Goal: Task Accomplishment & Management: Manage account settings

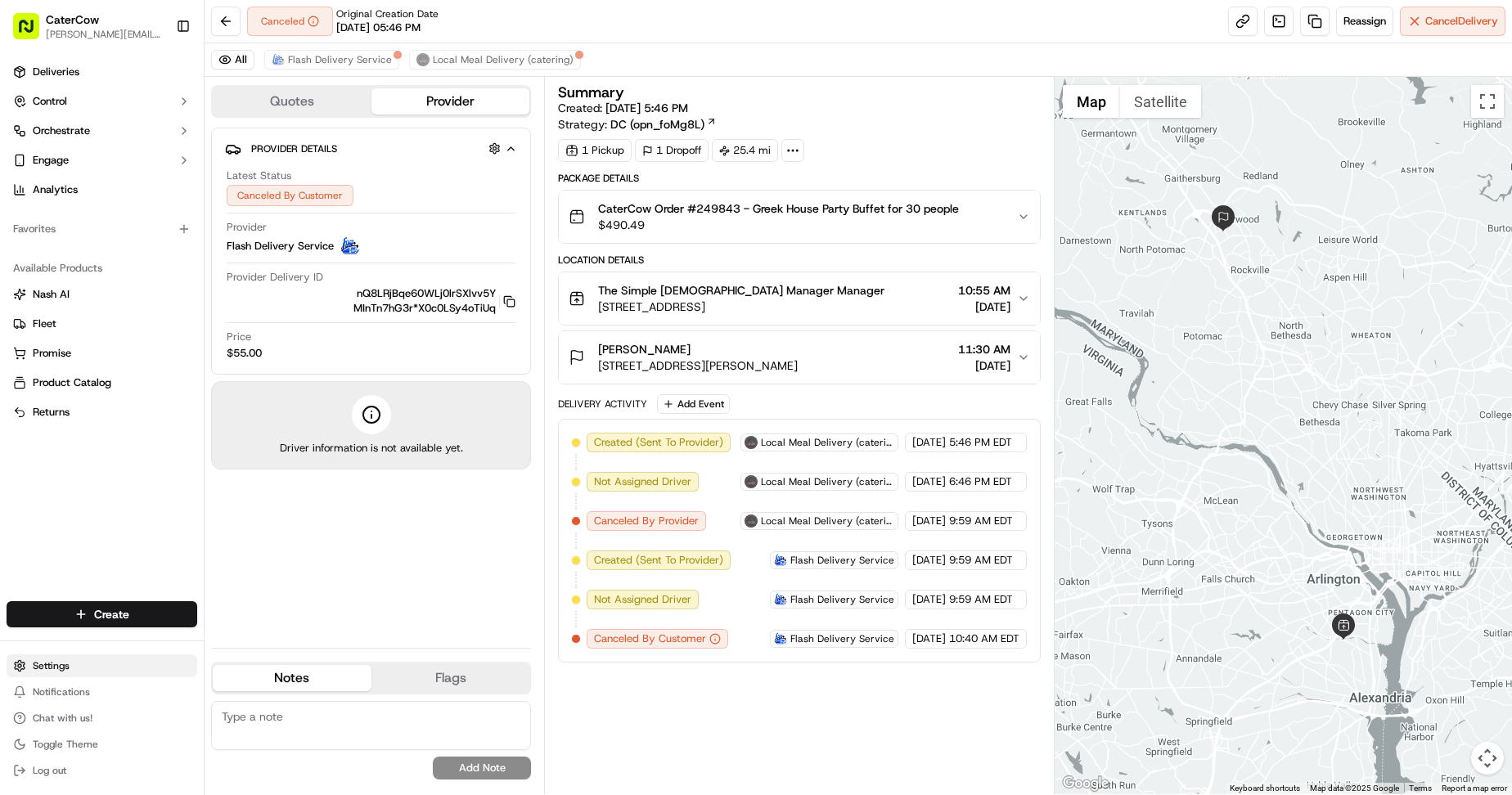
click at [58, 666] on html "CaterCow [PERSON_NAME][EMAIL_ADDRESS][DOMAIN_NAME] Toggle Sidebar Deliveries Co…" at bounding box center [756, 398] width 1512 height 795
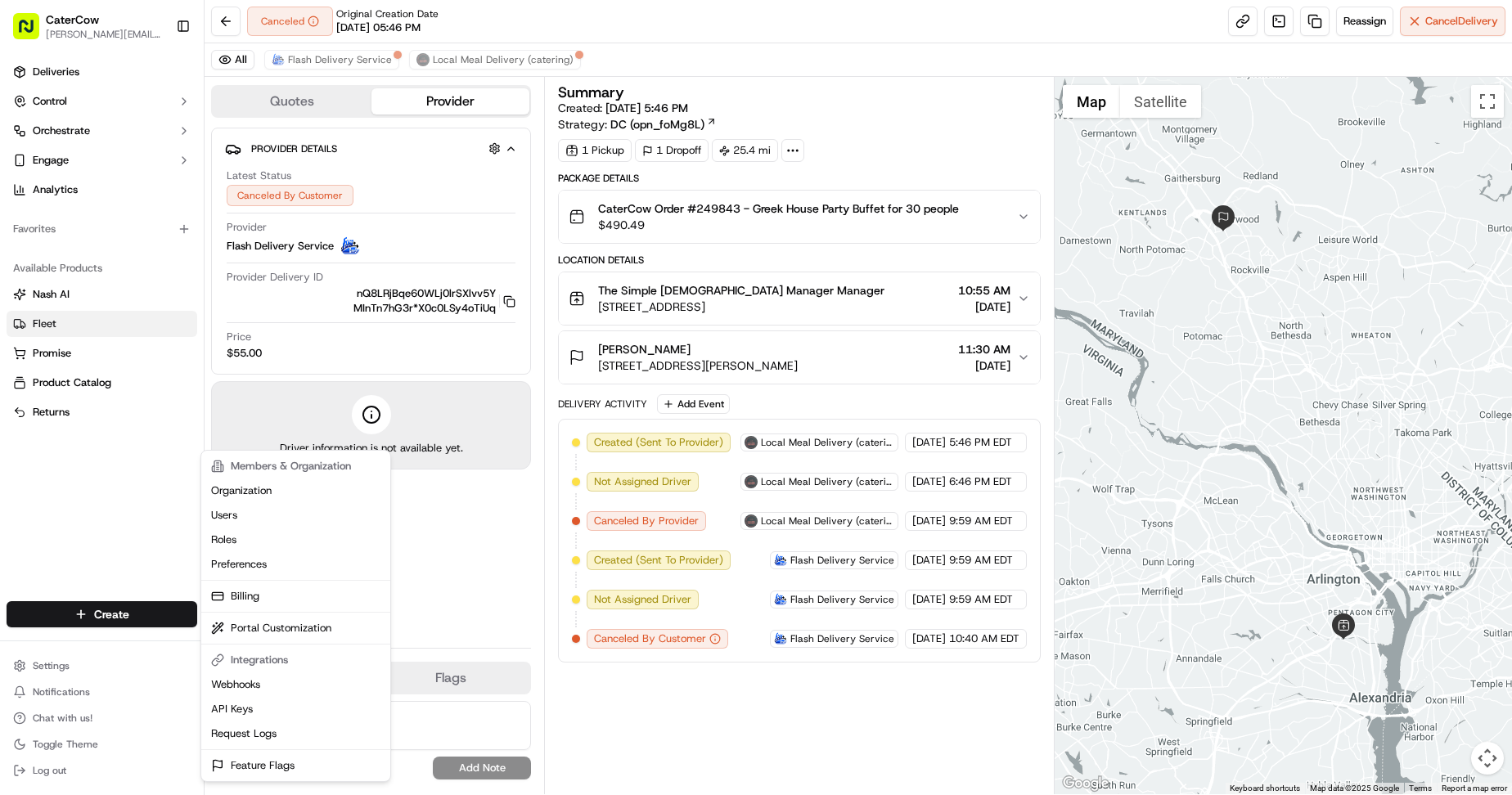
drag, startPoint x: 55, startPoint y: 316, endPoint x: 44, endPoint y: 319, distance: 11.4
click at [55, 316] on html "CaterCow [PERSON_NAME][EMAIL_ADDRESS][DOMAIN_NAME] Toggle Sidebar Deliveries Co…" at bounding box center [756, 398] width 1512 height 795
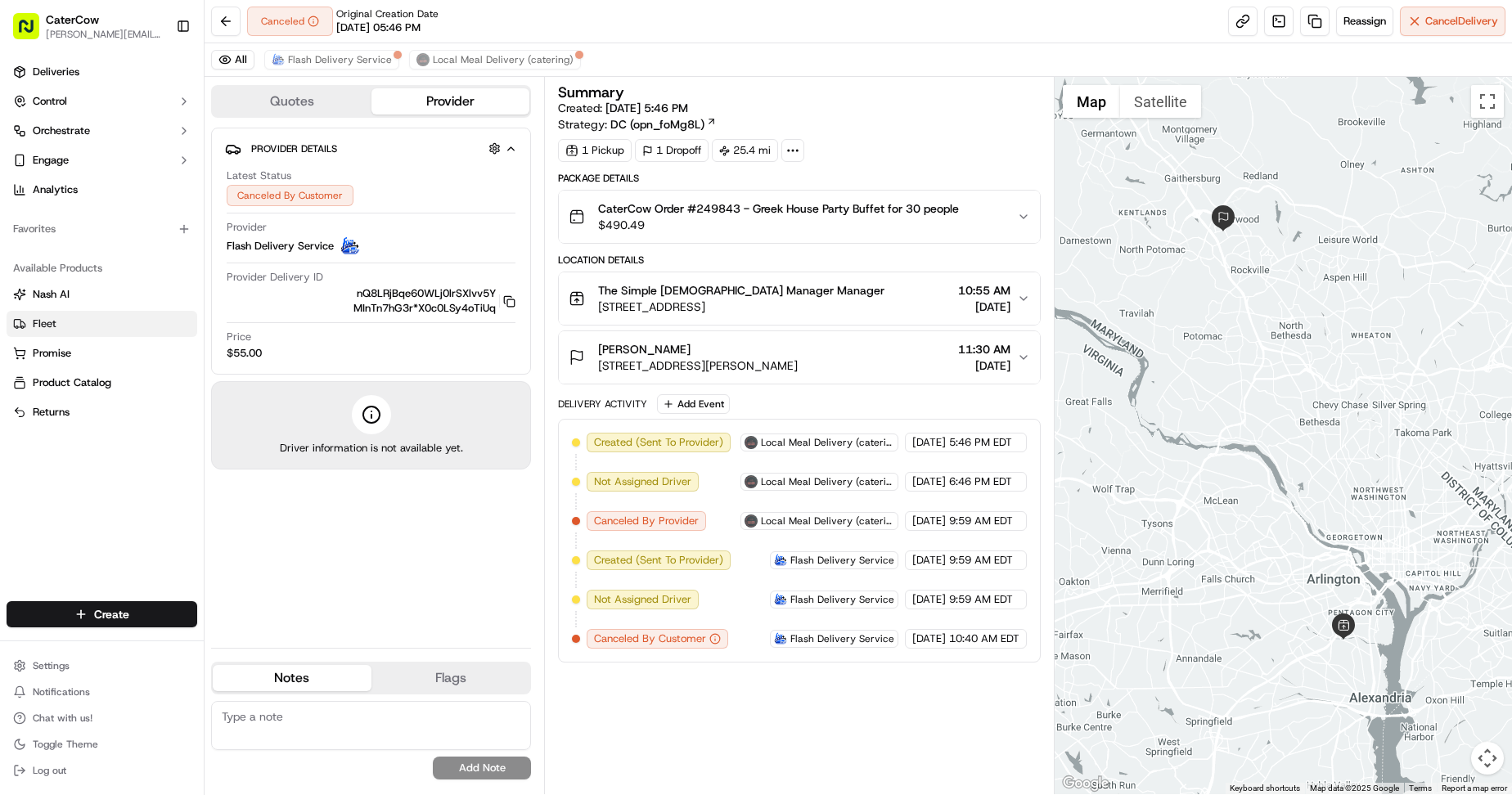
click at [43, 319] on span "Fleet" at bounding box center [44, 323] width 24 height 15
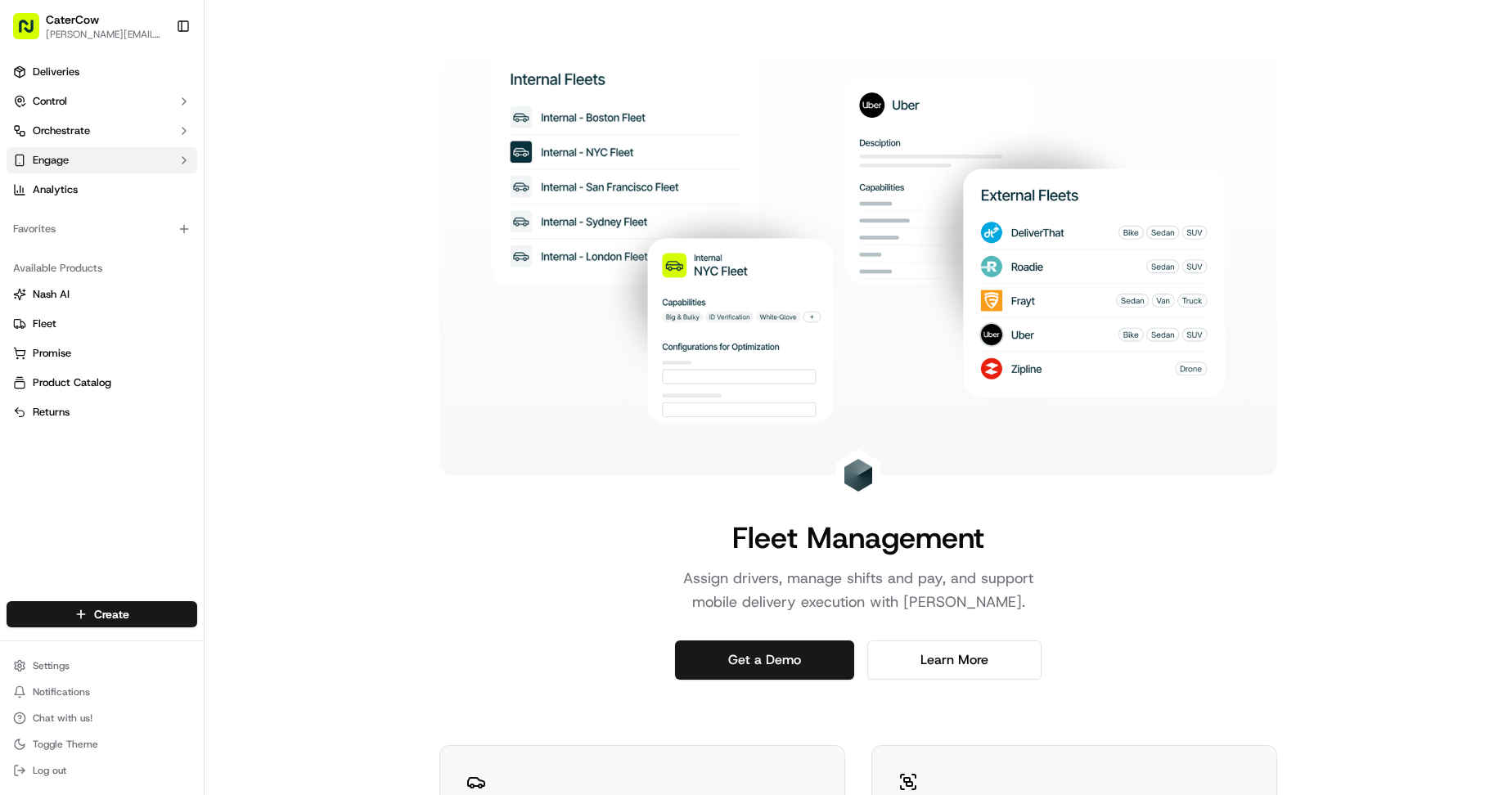
click at [182, 161] on icon "button" at bounding box center [184, 161] width 14 height 14
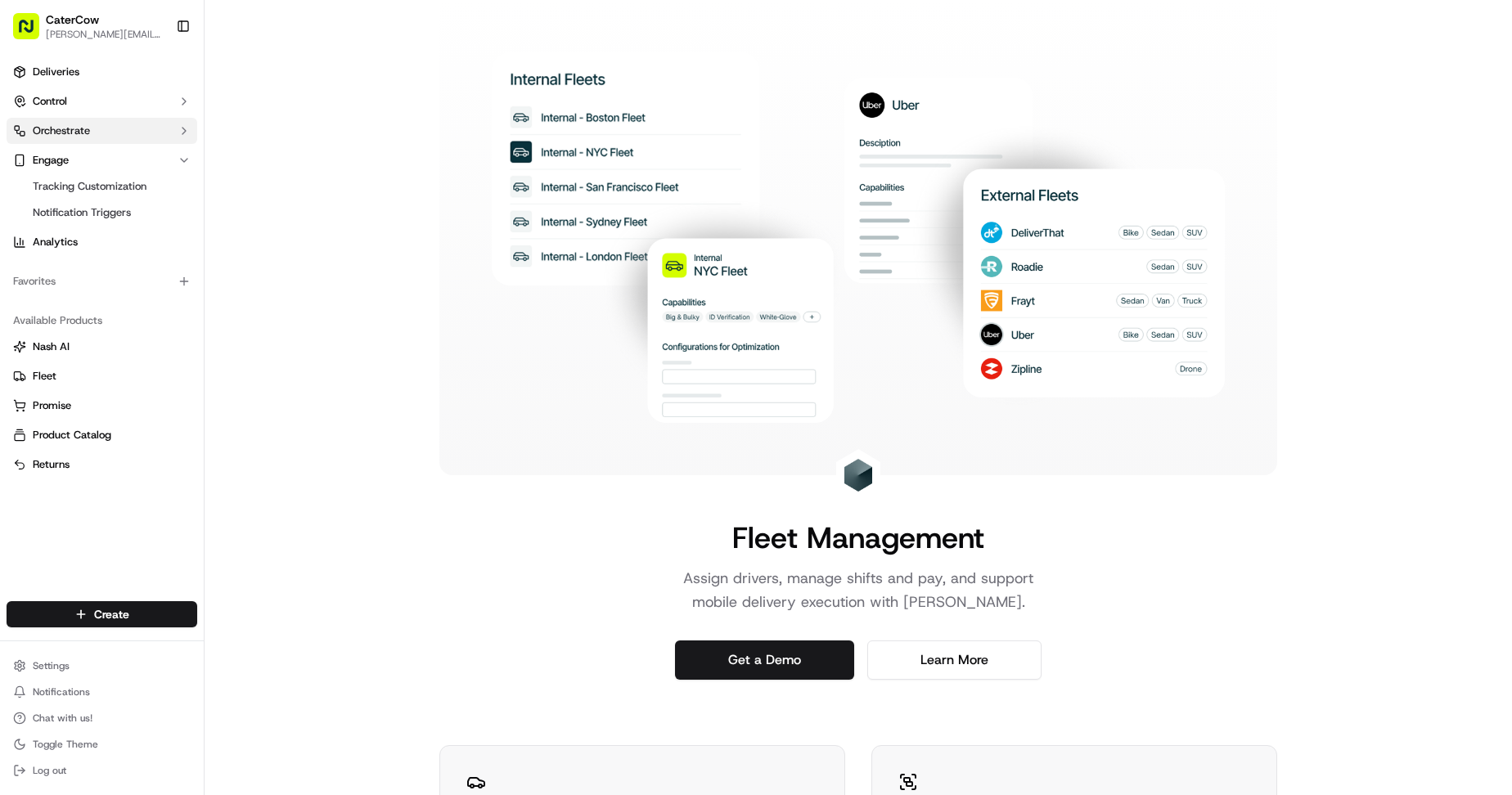
click at [185, 129] on icon "button" at bounding box center [184, 132] width 14 height 14
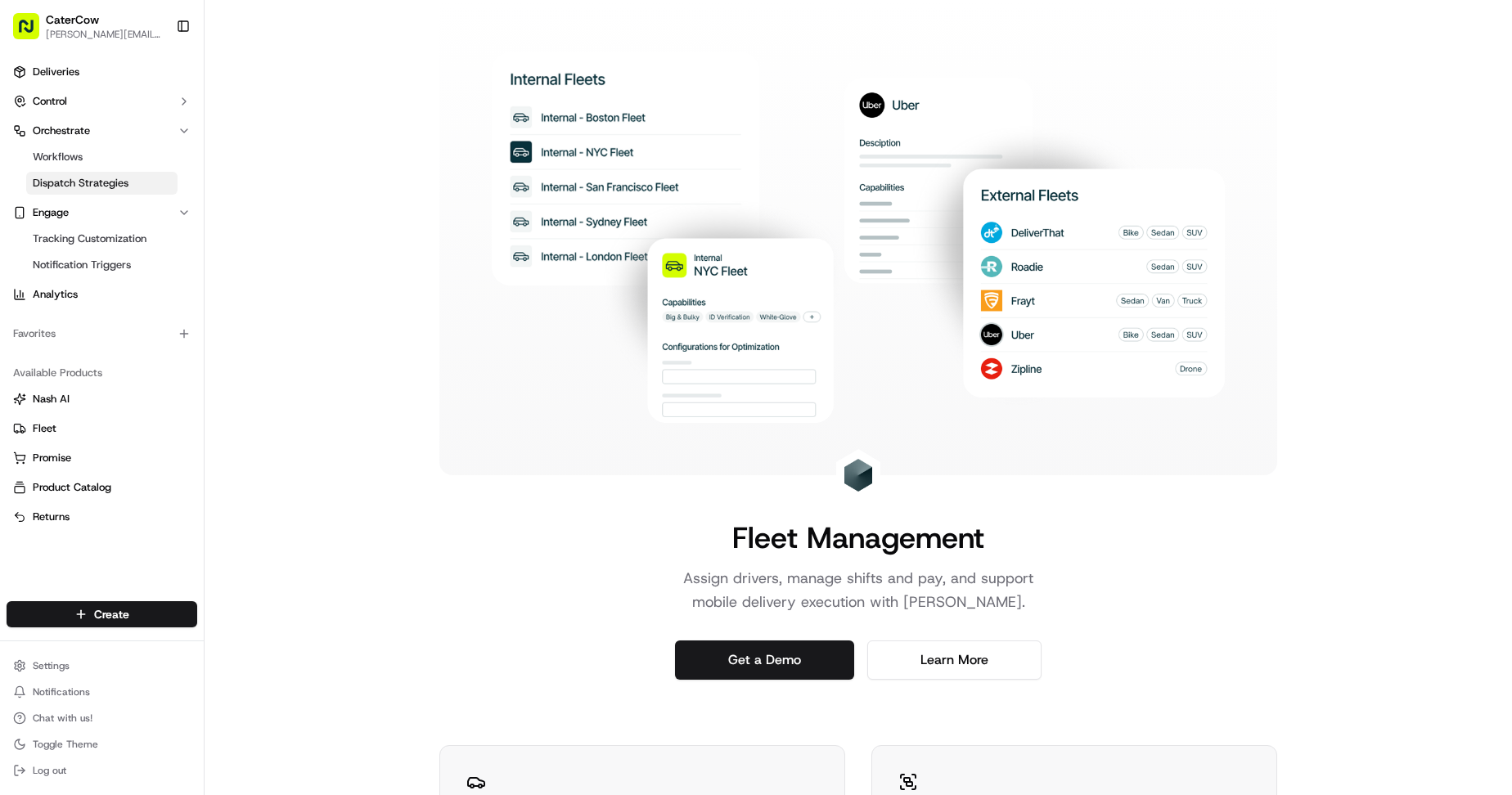
click at [114, 179] on span "Dispatch Strategies" at bounding box center [80, 183] width 96 height 15
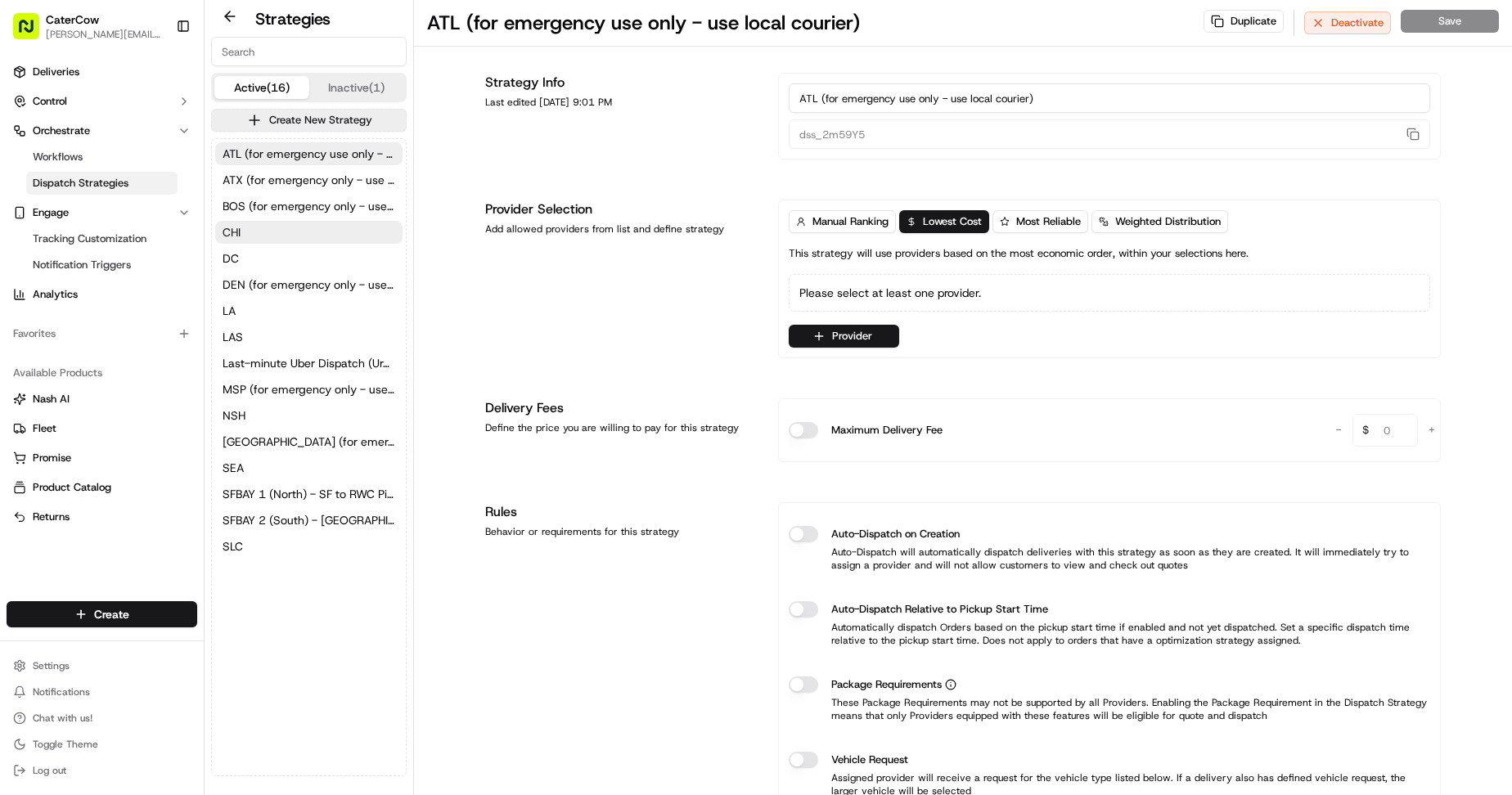
click at [241, 229] on button "CHI" at bounding box center [309, 232] width 188 height 23
